Goal: Find specific page/section: Find specific page/section

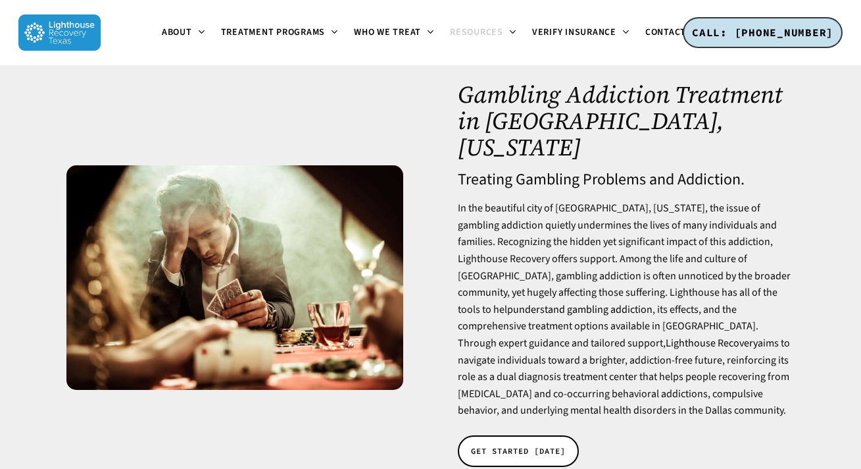
scroll to position [51, 0]
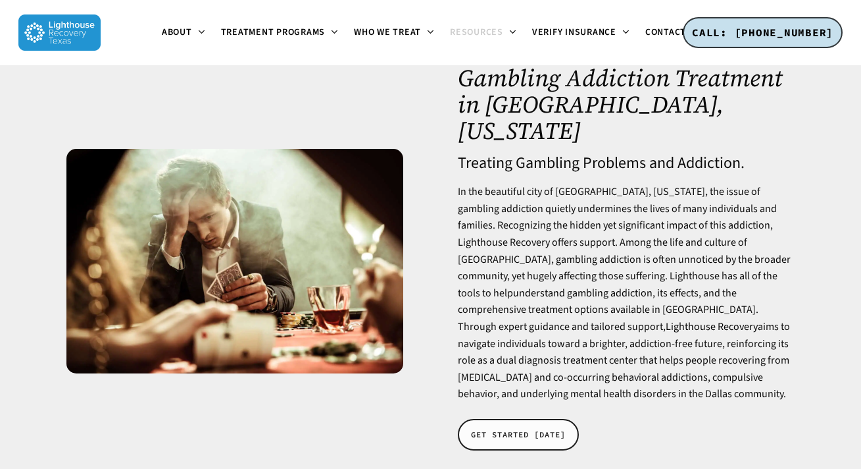
click at [533, 428] on span "GET STARTED [DATE]" at bounding box center [518, 434] width 95 height 13
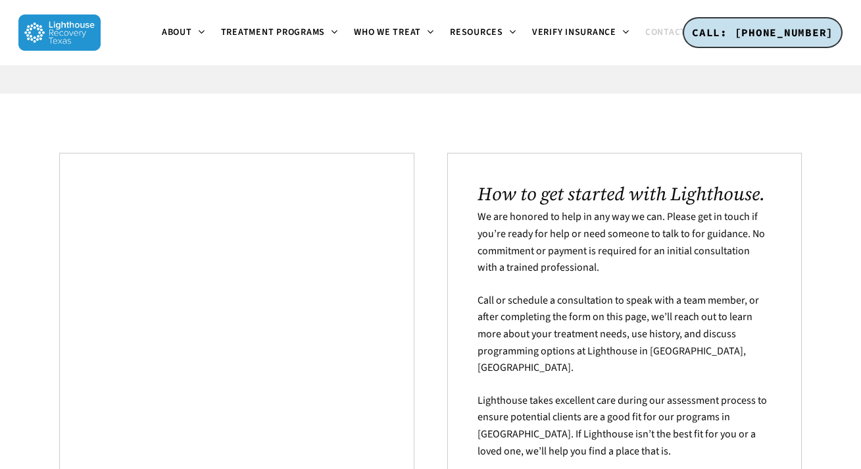
scroll to position [190, 0]
